Goal: Transaction & Acquisition: Book appointment/travel/reservation

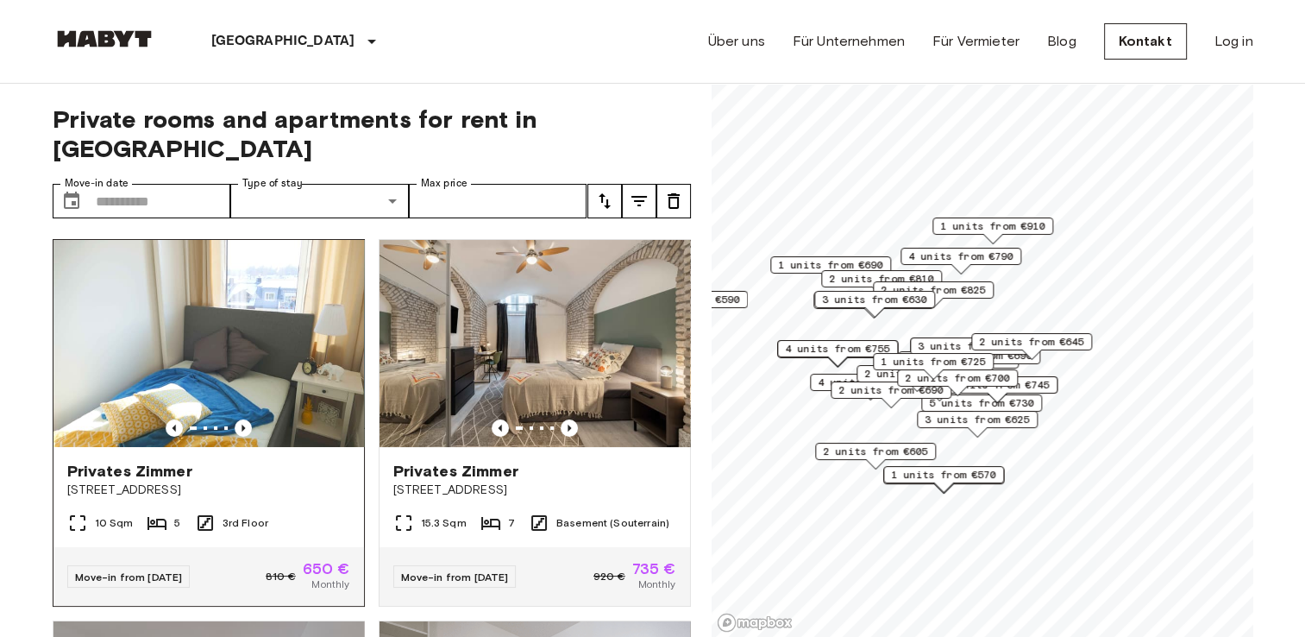
click at [321, 561] on span "650 €" at bounding box center [326, 569] width 47 height 16
click at [235, 419] on icon "Previous image" at bounding box center [243, 427] width 17 height 17
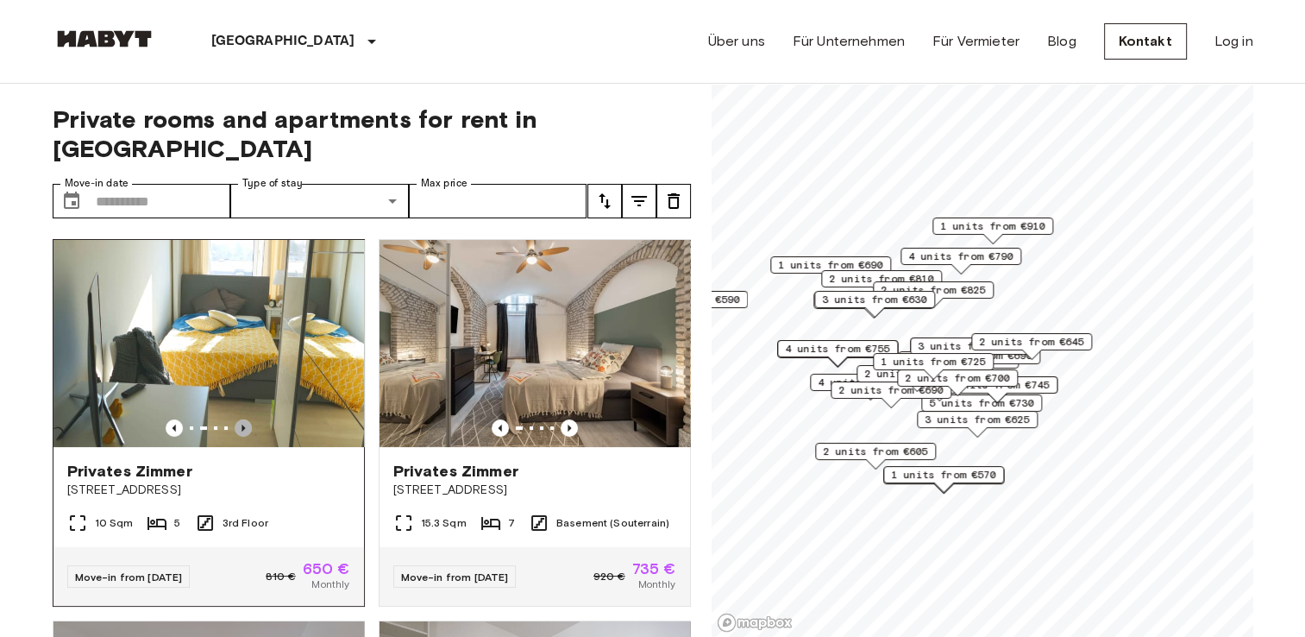
click at [235, 419] on icon "Previous image" at bounding box center [243, 427] width 17 height 17
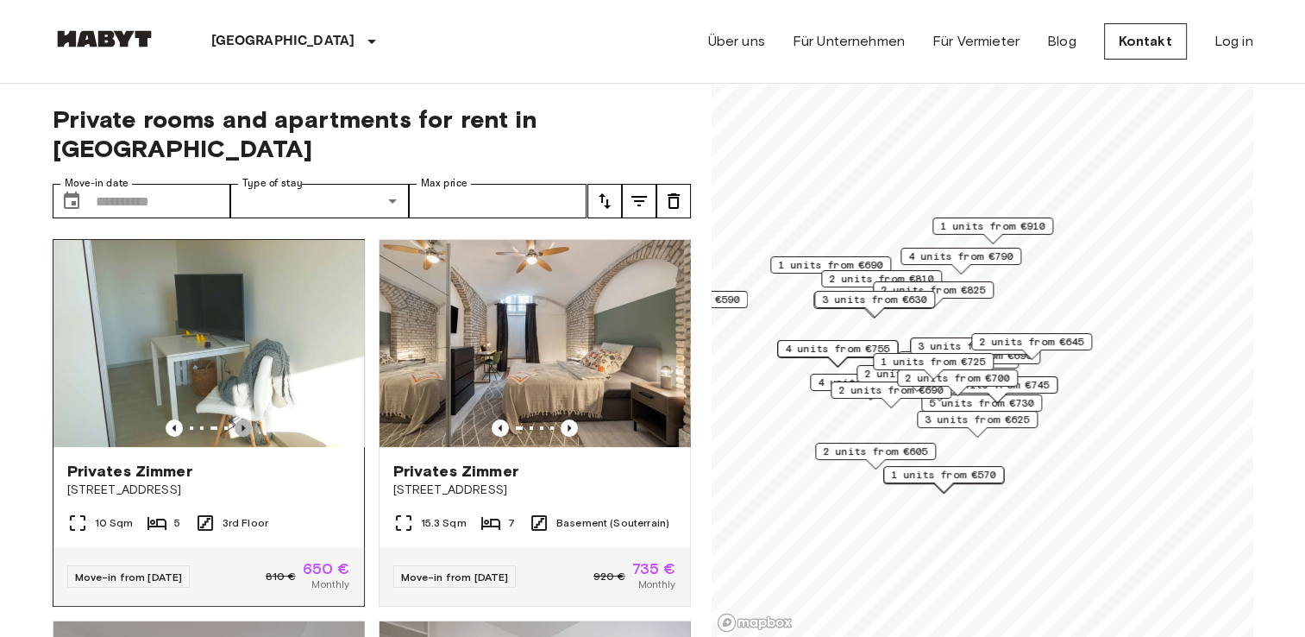
click at [242, 419] on icon "Previous image" at bounding box center [243, 427] width 17 height 17
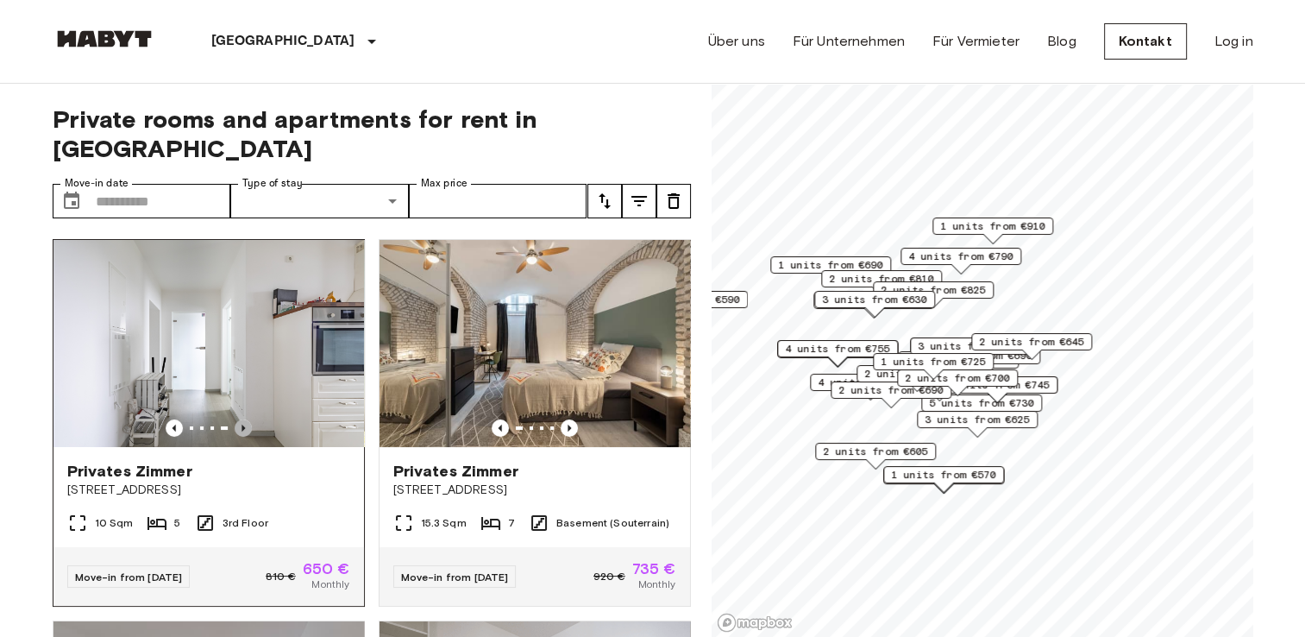
click at [242, 419] on icon "Previous image" at bounding box center [243, 427] width 17 height 17
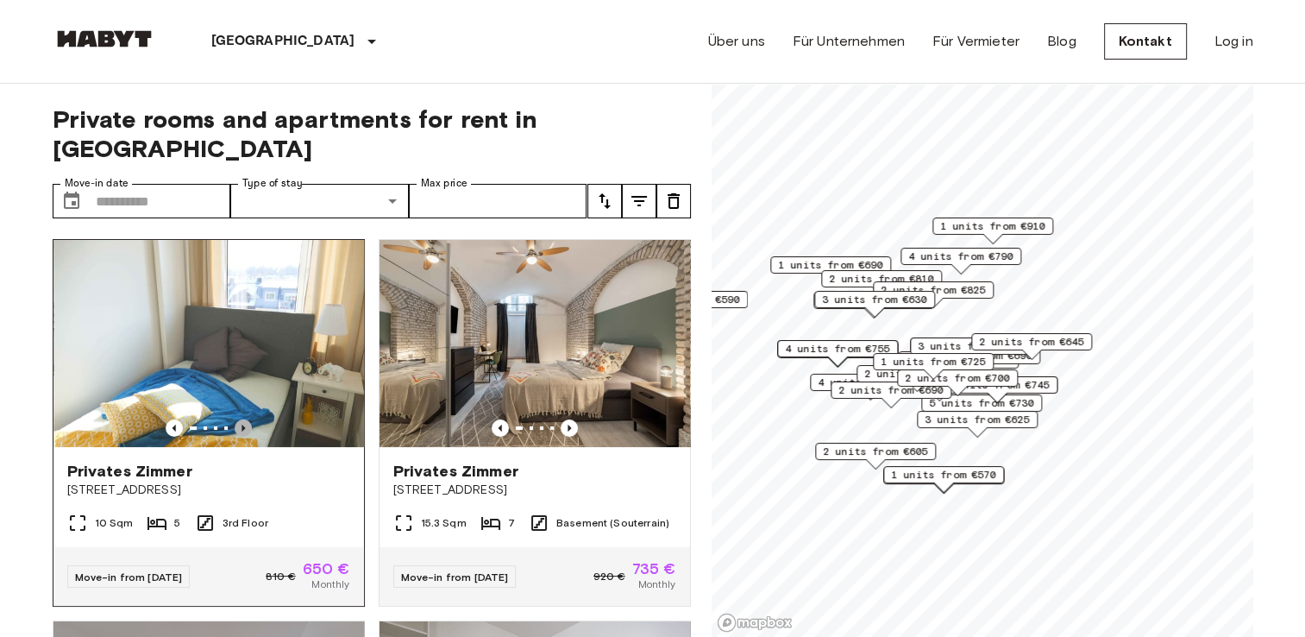
click at [242, 419] on icon "Previous image" at bounding box center [243, 427] width 17 height 17
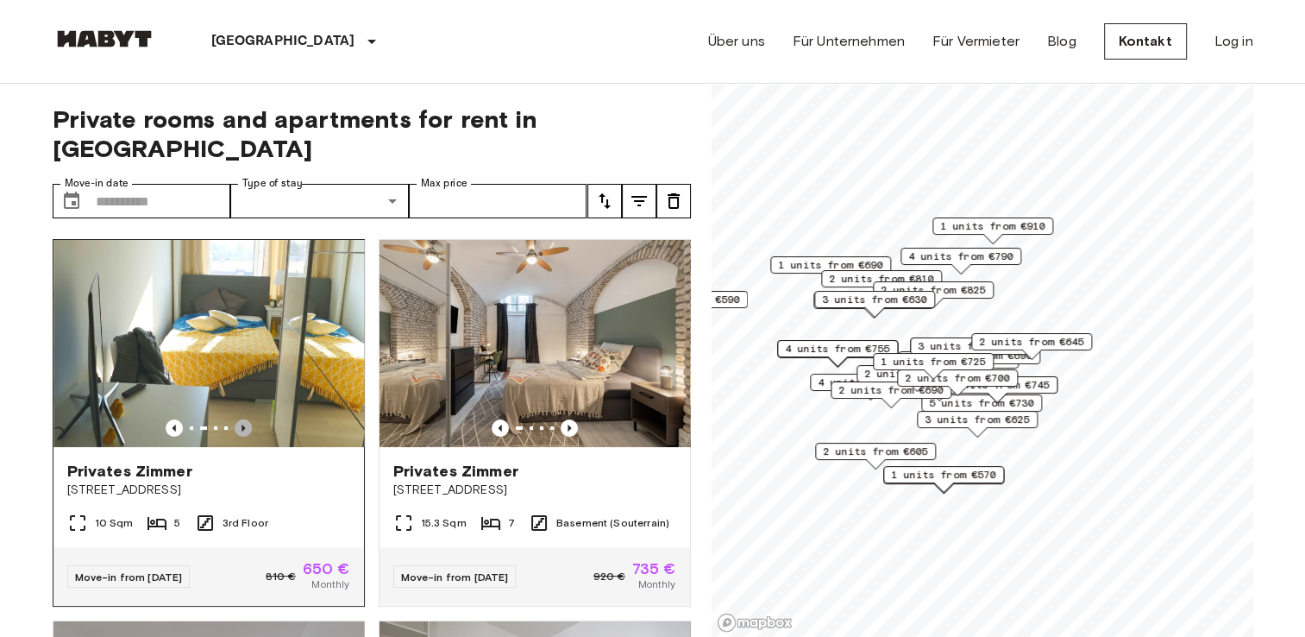
click at [242, 419] on icon "Previous image" at bounding box center [243, 427] width 17 height 17
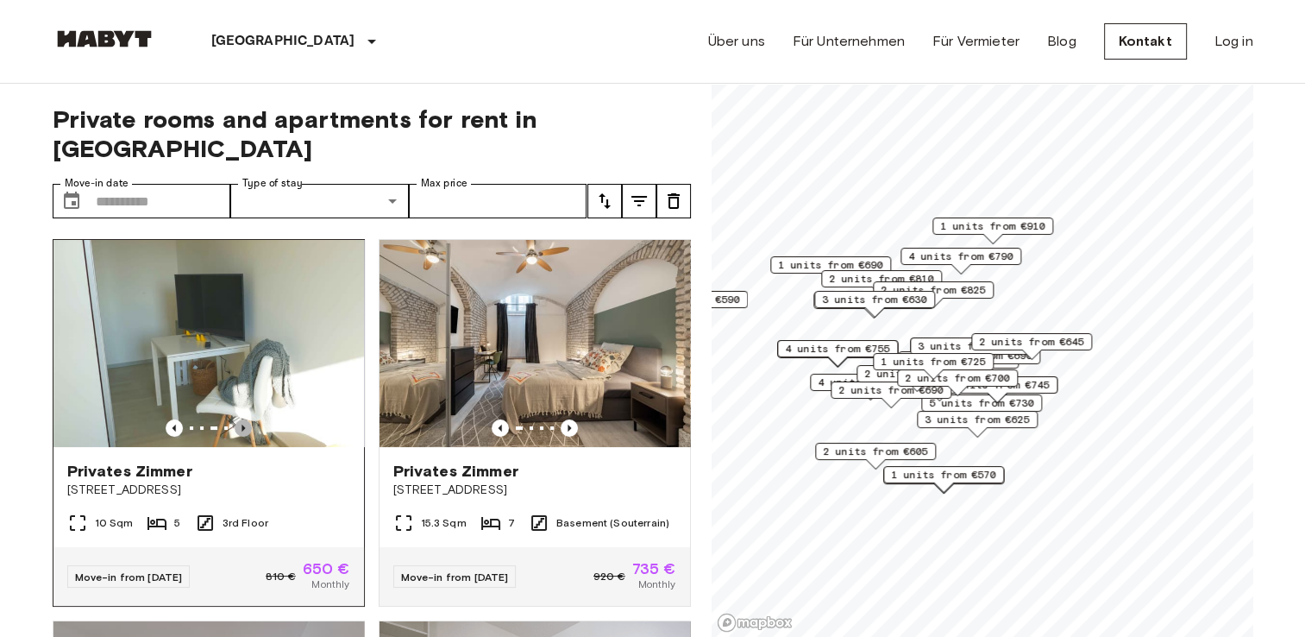
click at [242, 419] on icon "Previous image" at bounding box center [243, 427] width 17 height 17
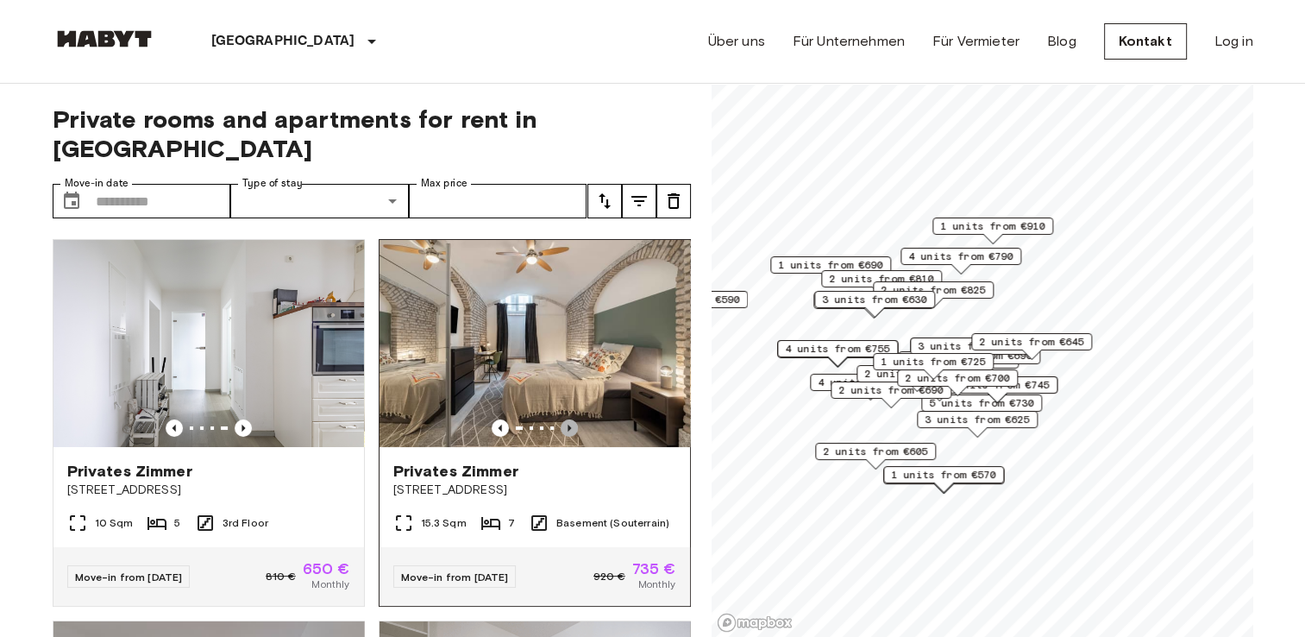
click at [568, 424] on icon "Previous image" at bounding box center [569, 427] width 3 height 7
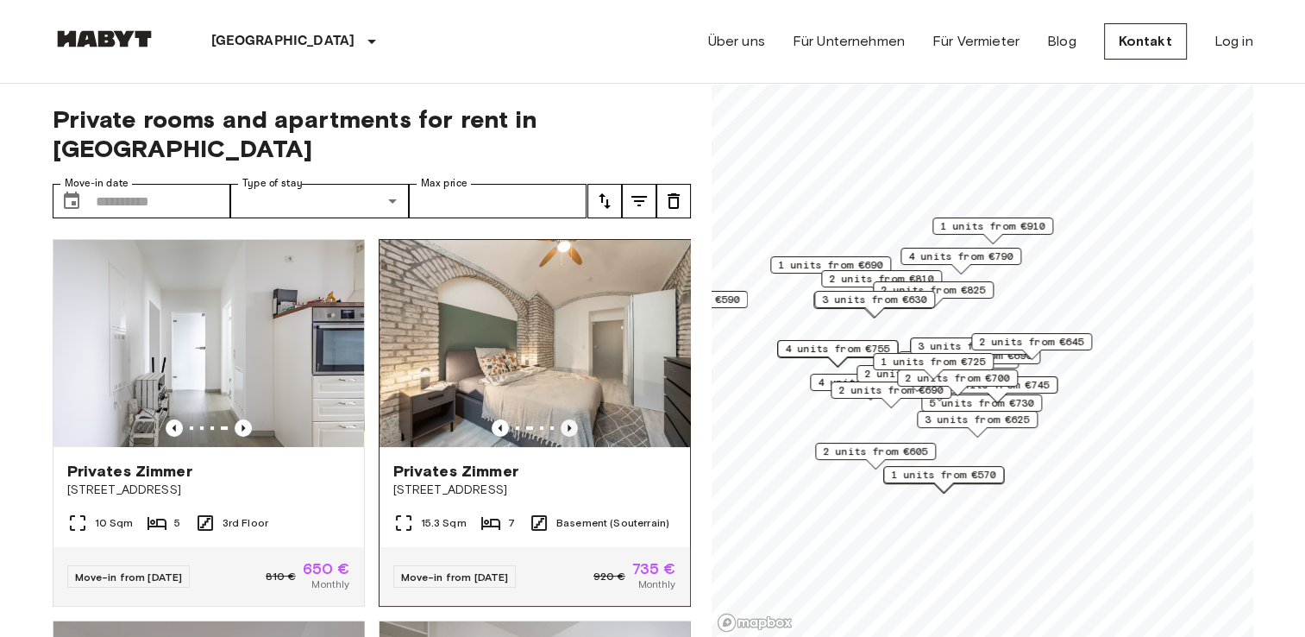
click at [568, 424] on icon "Previous image" at bounding box center [569, 427] width 3 height 7
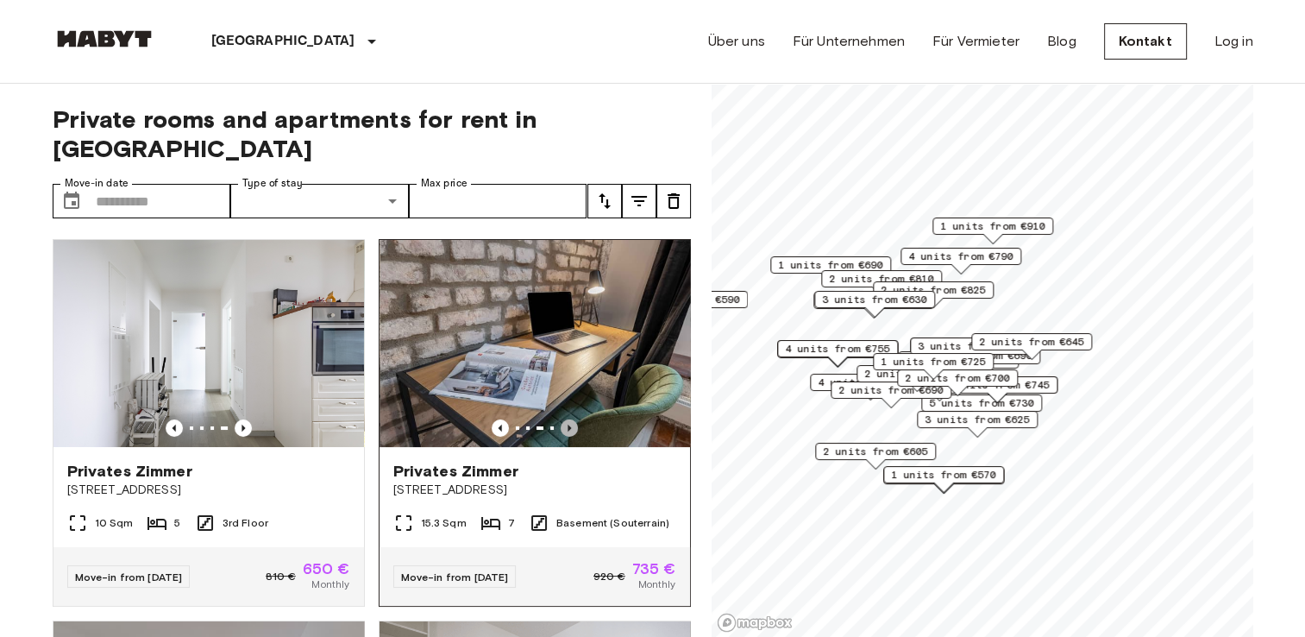
click at [568, 424] on icon "Previous image" at bounding box center [569, 427] width 3 height 7
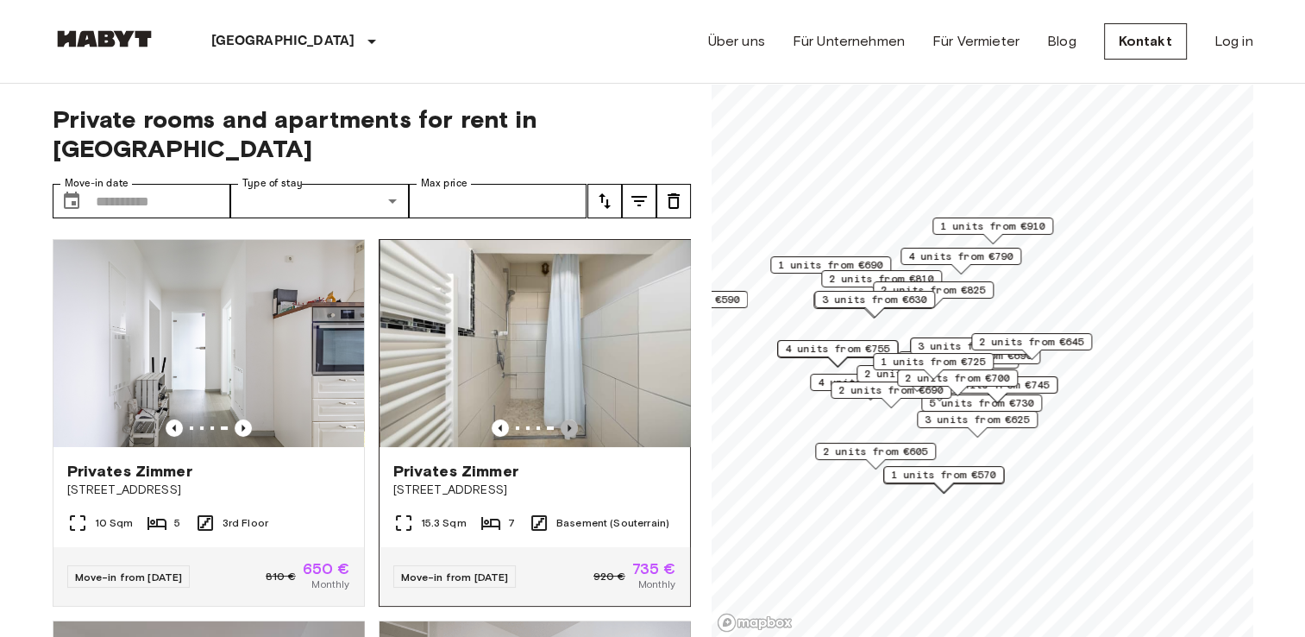
click at [568, 424] on icon "Previous image" at bounding box center [569, 427] width 3 height 7
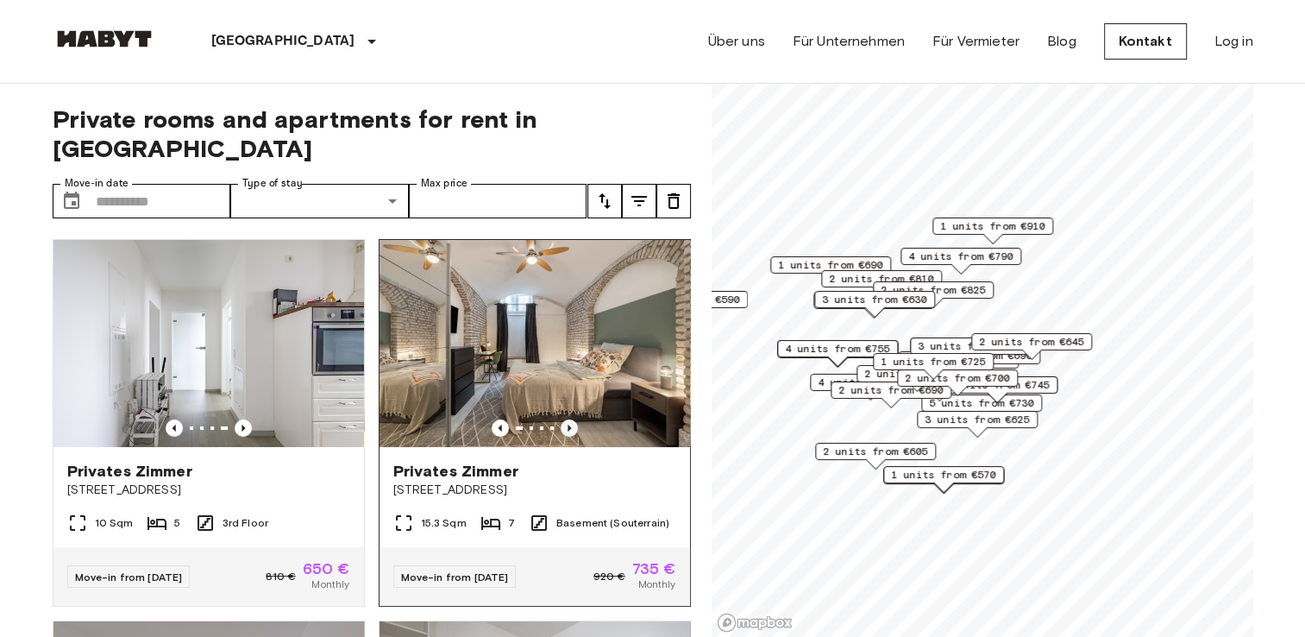
click at [568, 424] on icon "Previous image" at bounding box center [569, 427] width 3 height 7
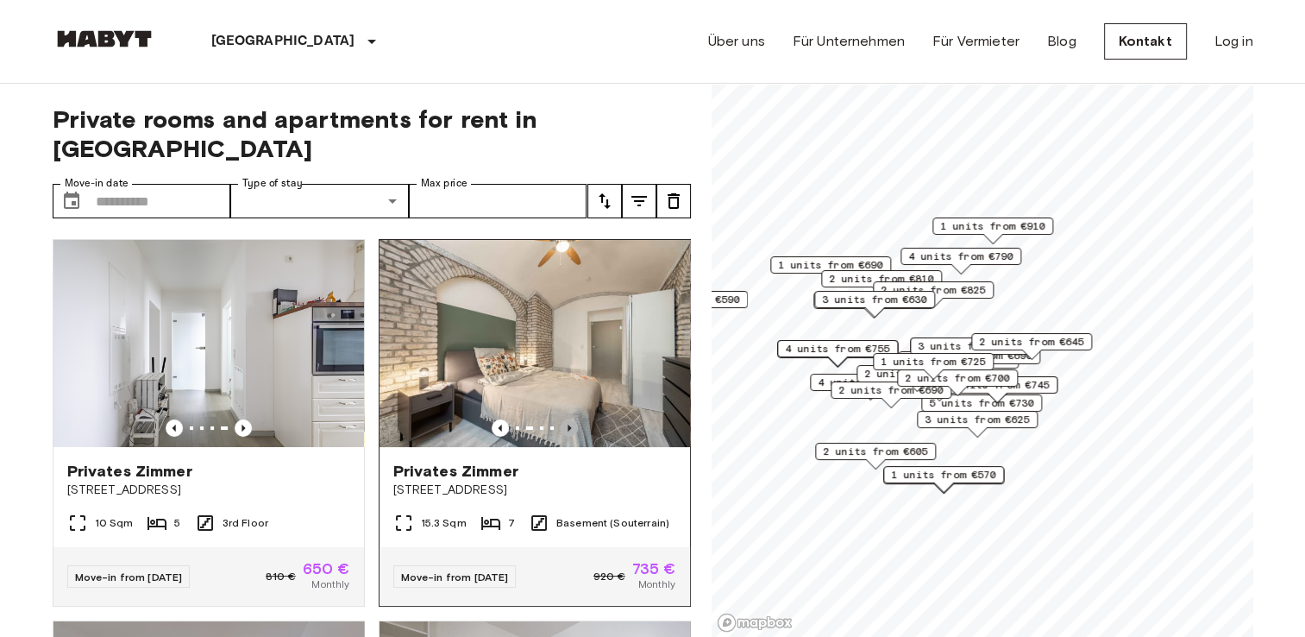
click at [568, 424] on icon "Previous image" at bounding box center [569, 427] width 3 height 7
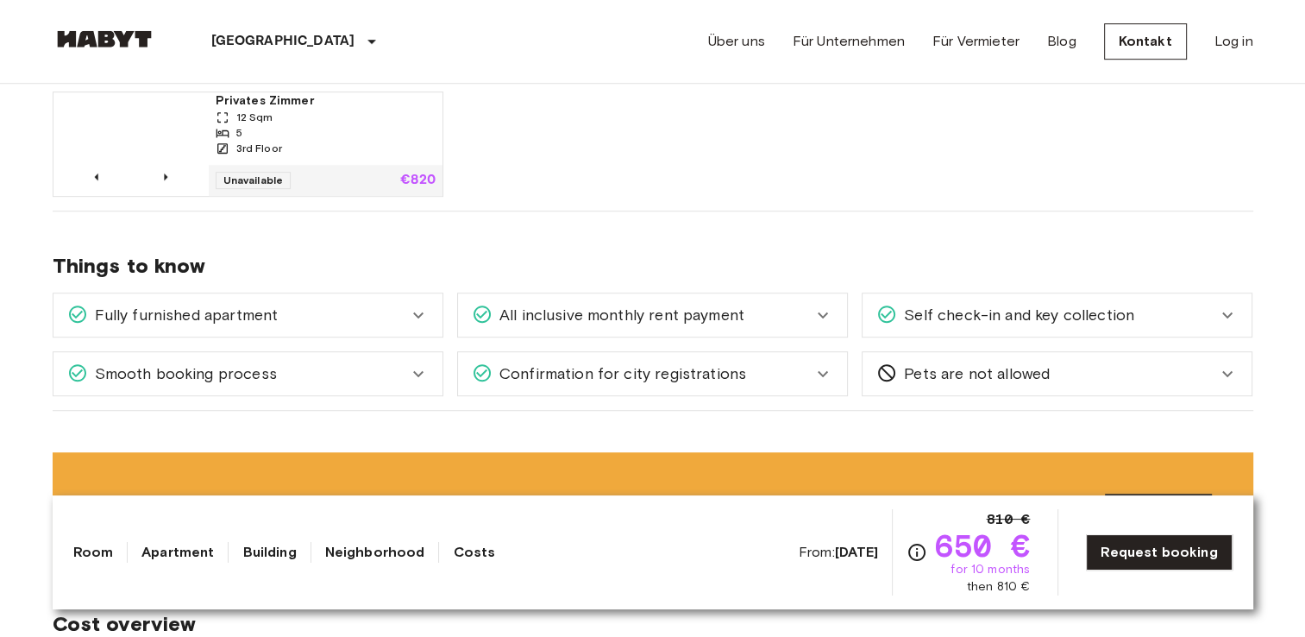
scroll to position [1053, 0]
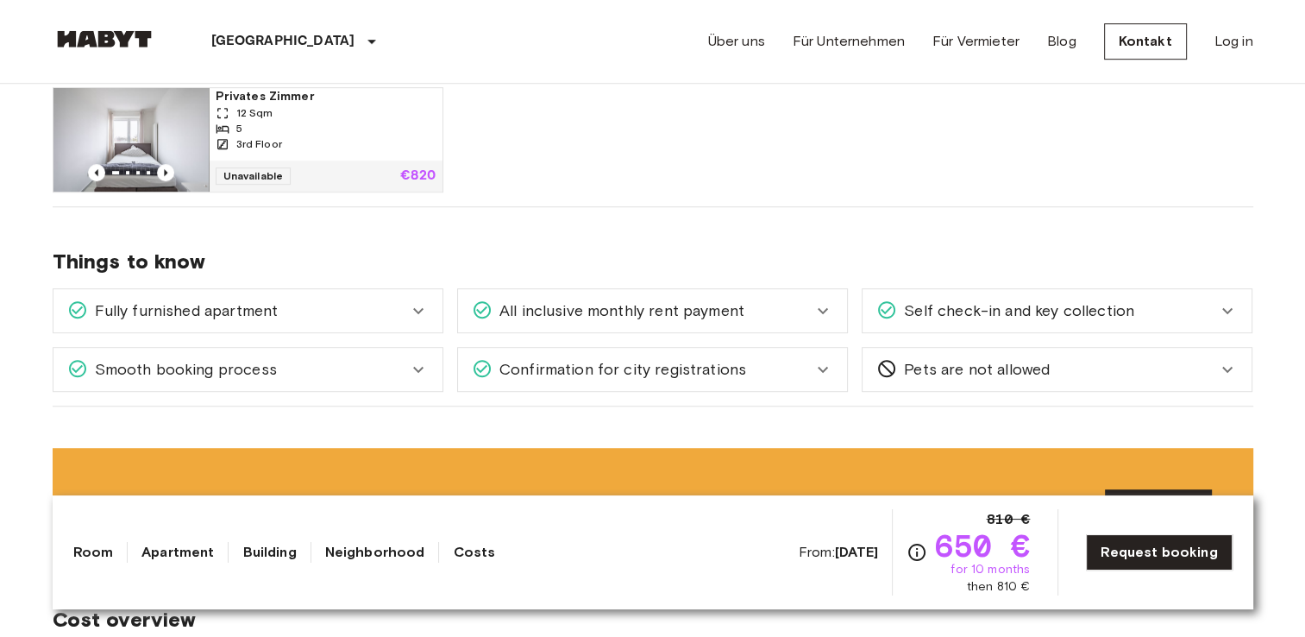
click at [265, 374] on span "Smooth booking process" at bounding box center [182, 369] width 189 height 22
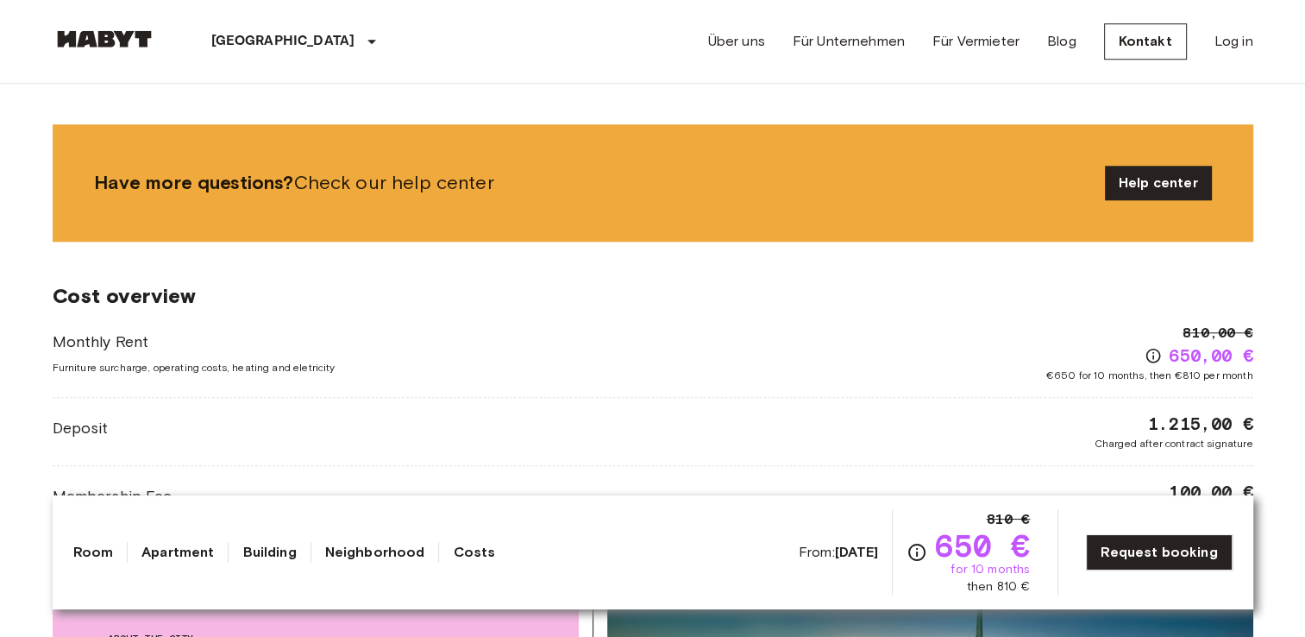
scroll to position [1506, 0]
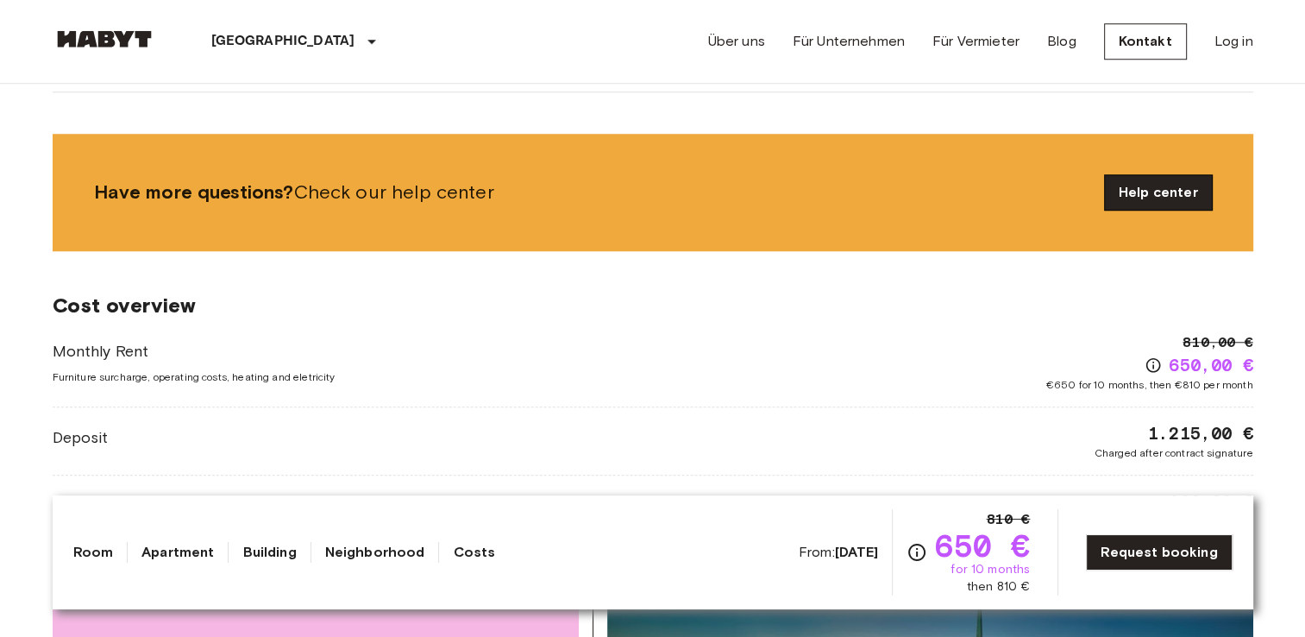
click at [1169, 192] on link "Help center" at bounding box center [1158, 192] width 107 height 35
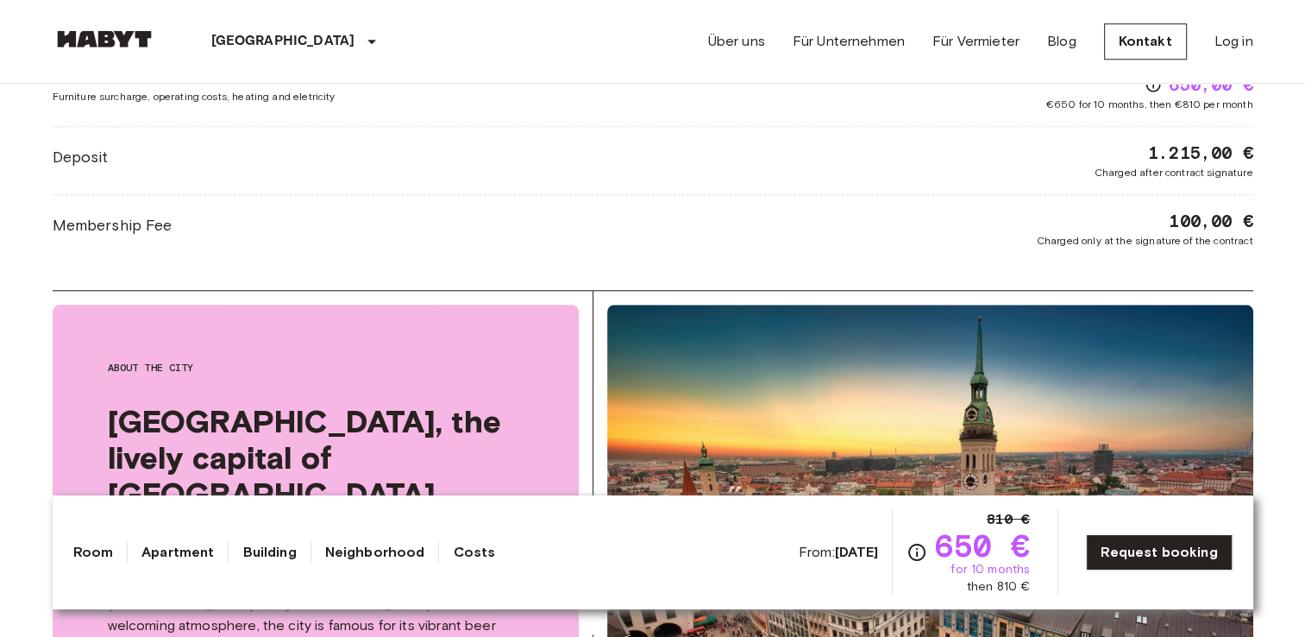
scroll to position [1927, 0]
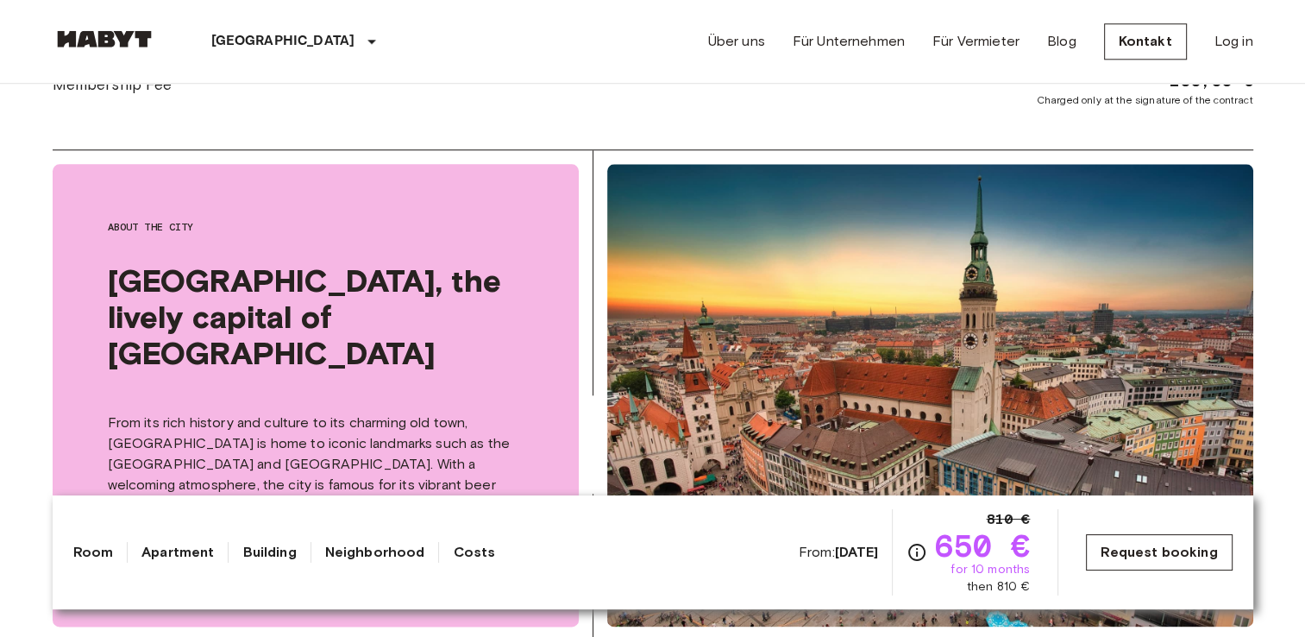
click at [1150, 551] on link "Request booking" at bounding box center [1159, 552] width 146 height 36
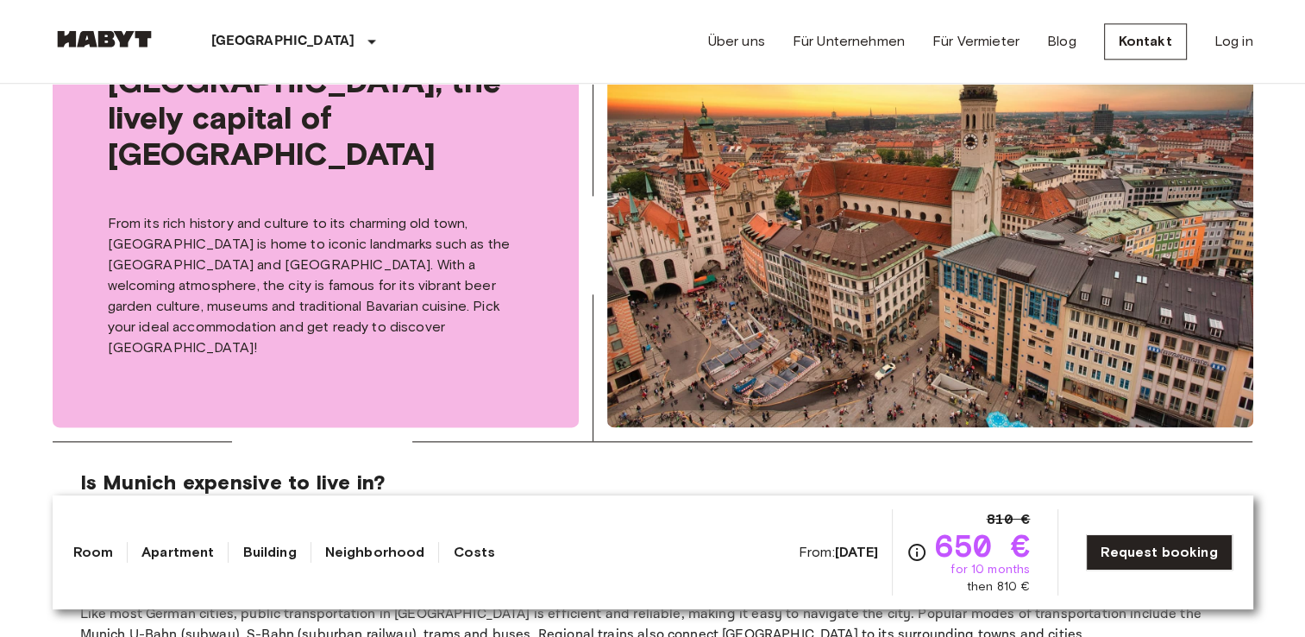
scroll to position [2157, 0]
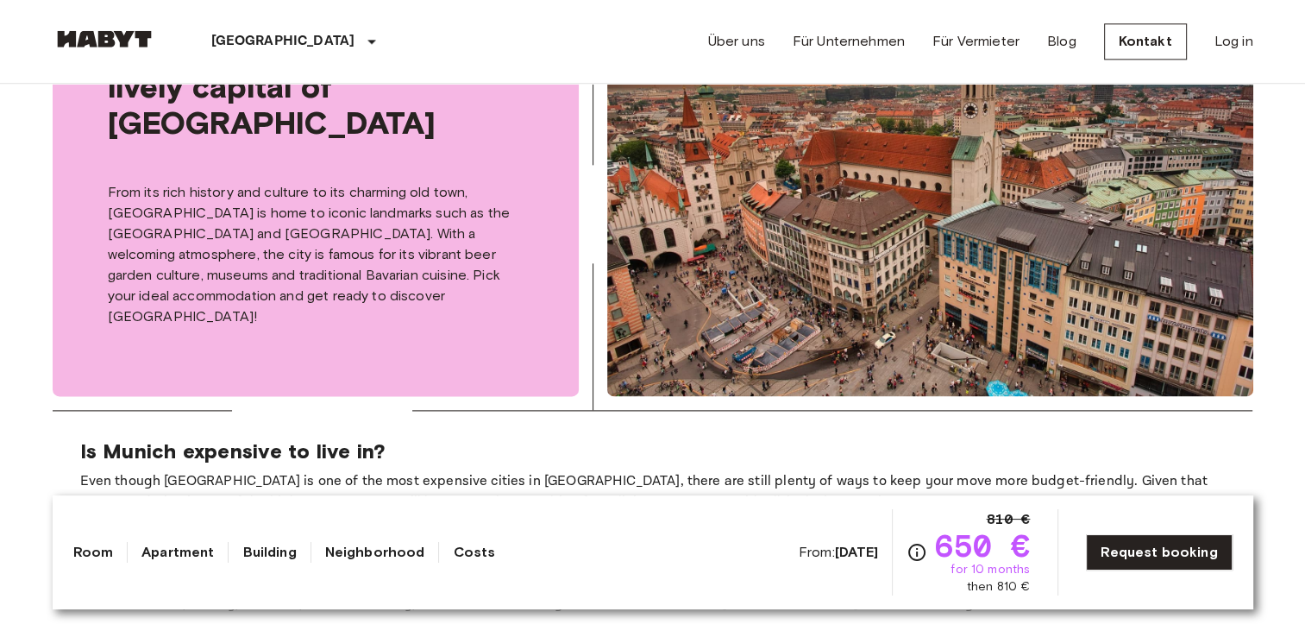
click at [91, 547] on link "Room" at bounding box center [93, 552] width 41 height 21
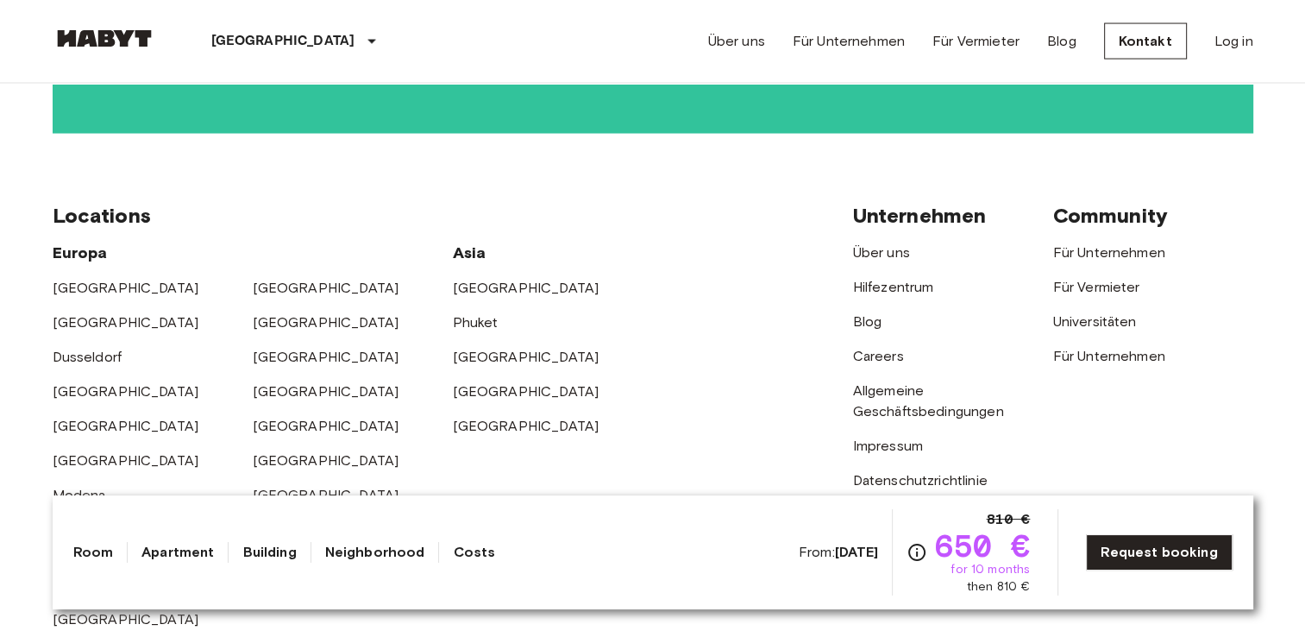
scroll to position [3732, 0]
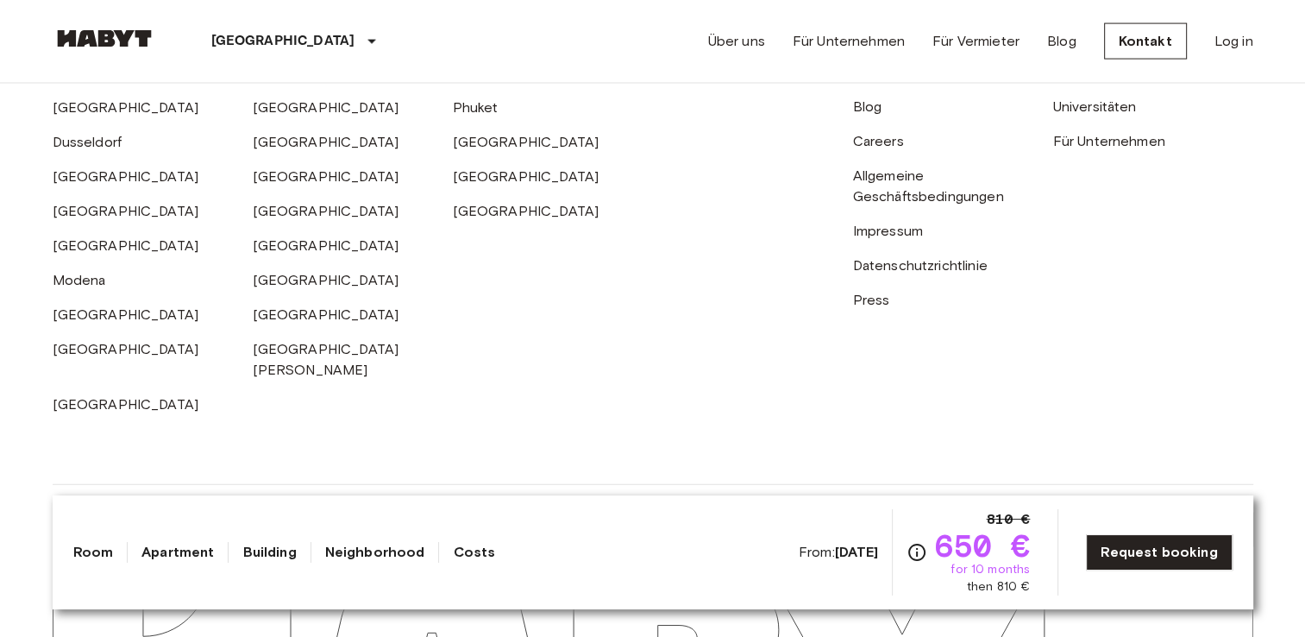
click at [473, 554] on link "Costs" at bounding box center [474, 552] width 42 height 21
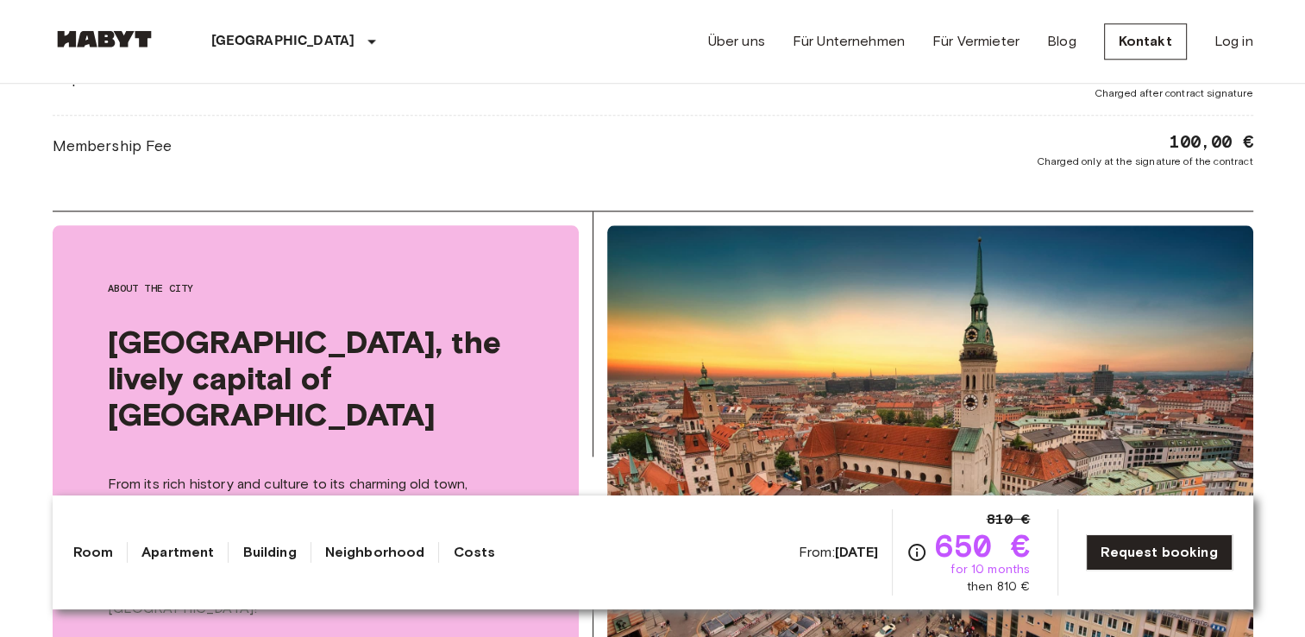
scroll to position [1671, 0]
